Goal: Information Seeking & Learning: Learn about a topic

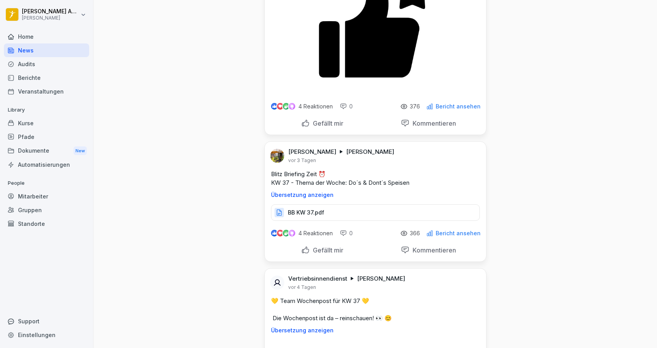
scroll to position [1800, 0]
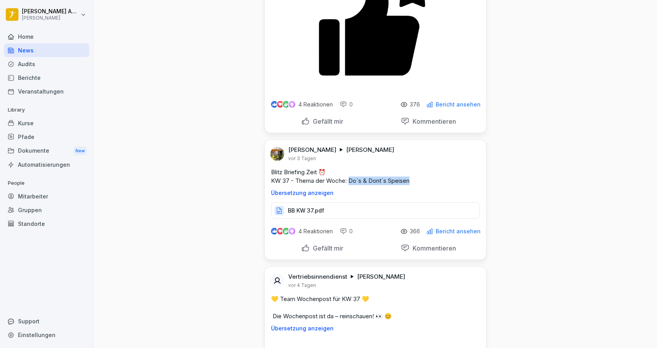
drag, startPoint x: 410, startPoint y: 186, endPoint x: 347, endPoint y: 189, distance: 62.2
click at [347, 185] on p "Blitz Briefing Zeit ⏰ KW 37 - Thema der Woche: Do´s & Dont´s Speisen" at bounding box center [375, 176] width 209 height 17
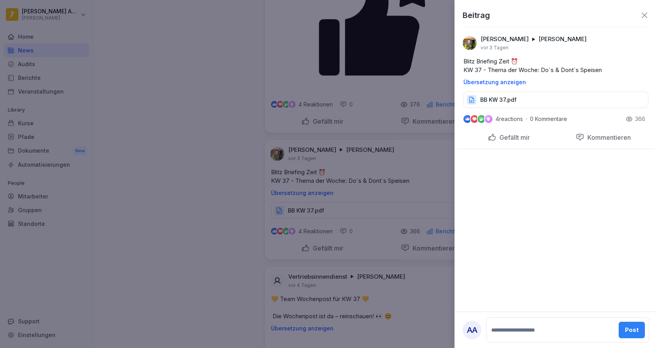
drag, startPoint x: 357, startPoint y: 187, endPoint x: 360, endPoint y: 192, distance: 5.1
click at [359, 189] on div at bounding box center [328, 174] width 657 height 348
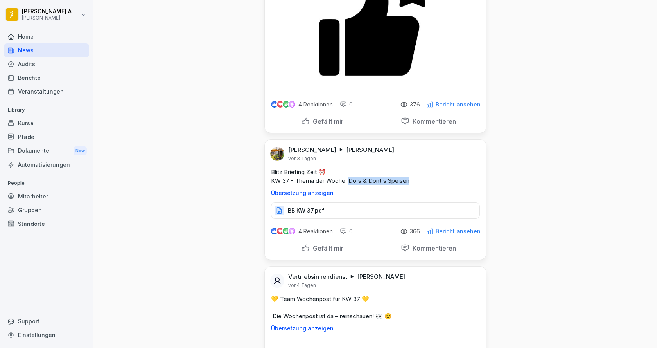
drag, startPoint x: 348, startPoint y: 187, endPoint x: 408, endPoint y: 191, distance: 60.0
click at [408, 185] on p "Blitz Briefing Zeit ⏰ KW 37 - Thema der Woche: Do´s & Dont´s Speisen" at bounding box center [375, 176] width 209 height 17
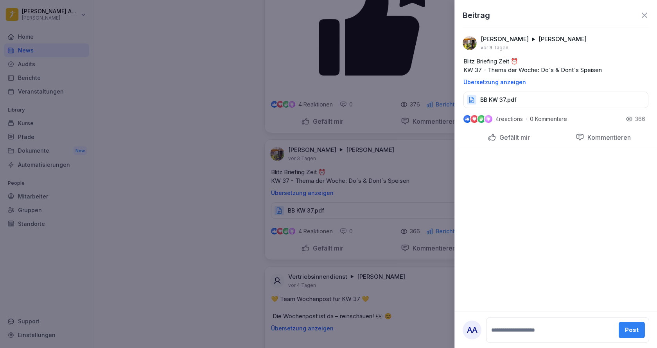
click at [399, 191] on div at bounding box center [328, 174] width 657 height 348
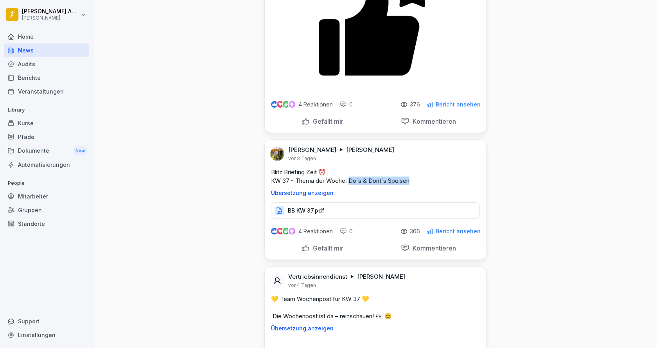
drag, startPoint x: 410, startPoint y: 190, endPoint x: 348, endPoint y: 188, distance: 61.8
click at [348, 185] on p "Blitz Briefing Zeit ⏰ KW 37 - Thema der Woche: Do´s & Dont´s Speisen" at bounding box center [375, 176] width 209 height 17
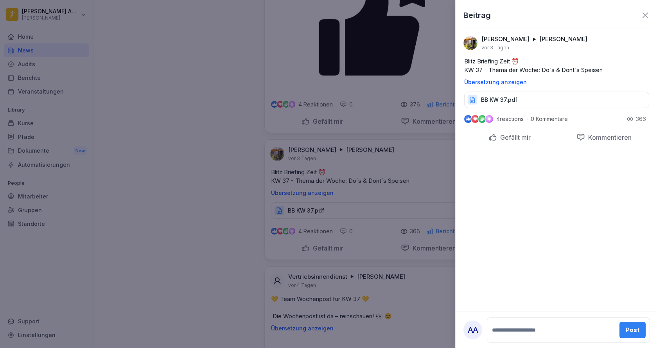
drag, startPoint x: 348, startPoint y: 189, endPoint x: 165, endPoint y: 239, distance: 189.9
click at [165, 239] on div at bounding box center [328, 174] width 657 height 348
